Goal: Information Seeking & Learning: Learn about a topic

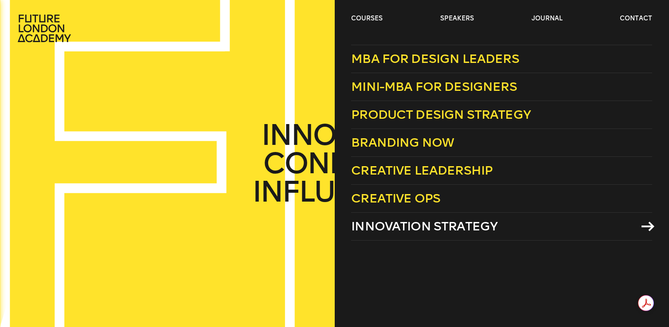
click at [423, 228] on span "Innovation Strategy" at bounding box center [424, 226] width 146 height 15
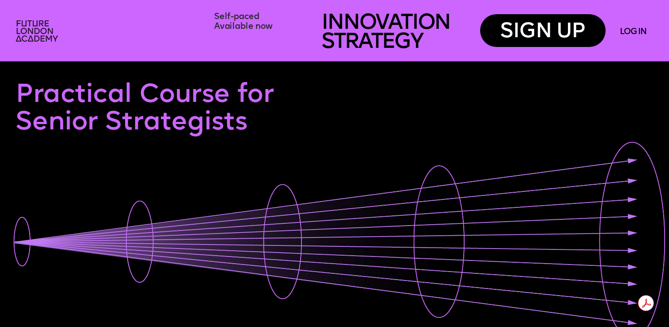
click at [36, 26] on img at bounding box center [37, 31] width 51 height 31
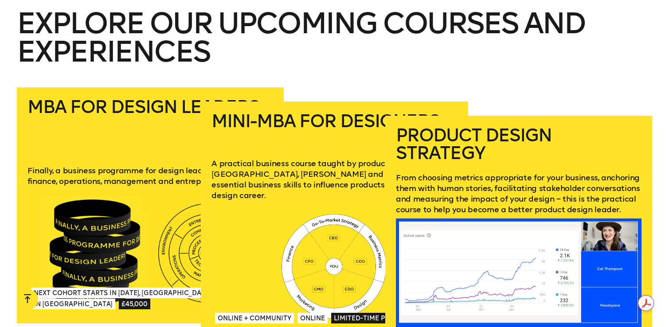
scroll to position [1217, 0]
